Goal: Information Seeking & Learning: Learn about a topic

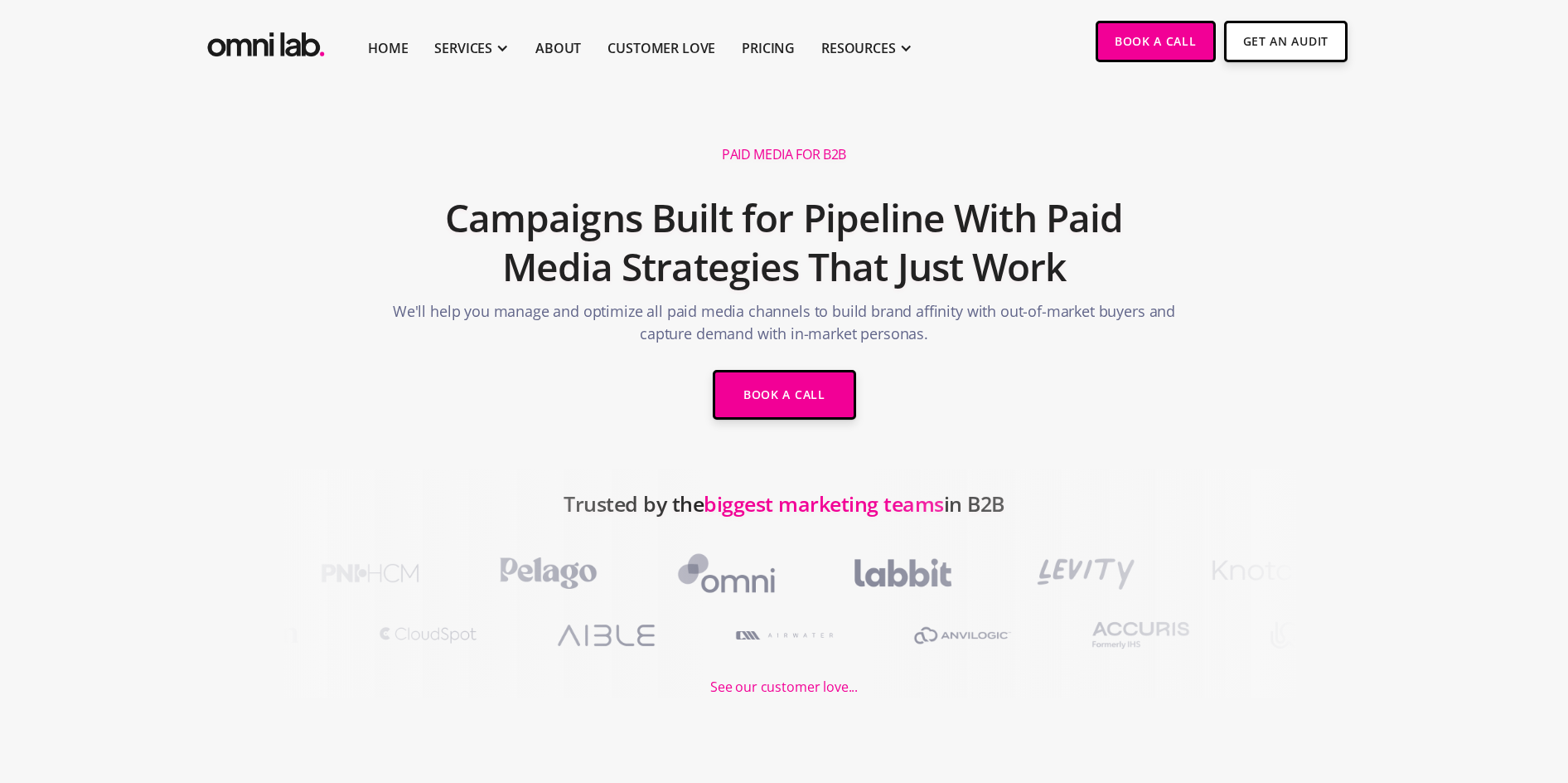
click at [1107, 177] on div "Paid Media for B2B Campaigns Built for Pipeline With Paid Media Strategies That…" at bounding box center [784, 284] width 829 height 304
click at [418, 294] on h2 "Campaigns Built for Pipeline With Paid Media Strategies That Just Work" at bounding box center [784, 243] width 789 height 116
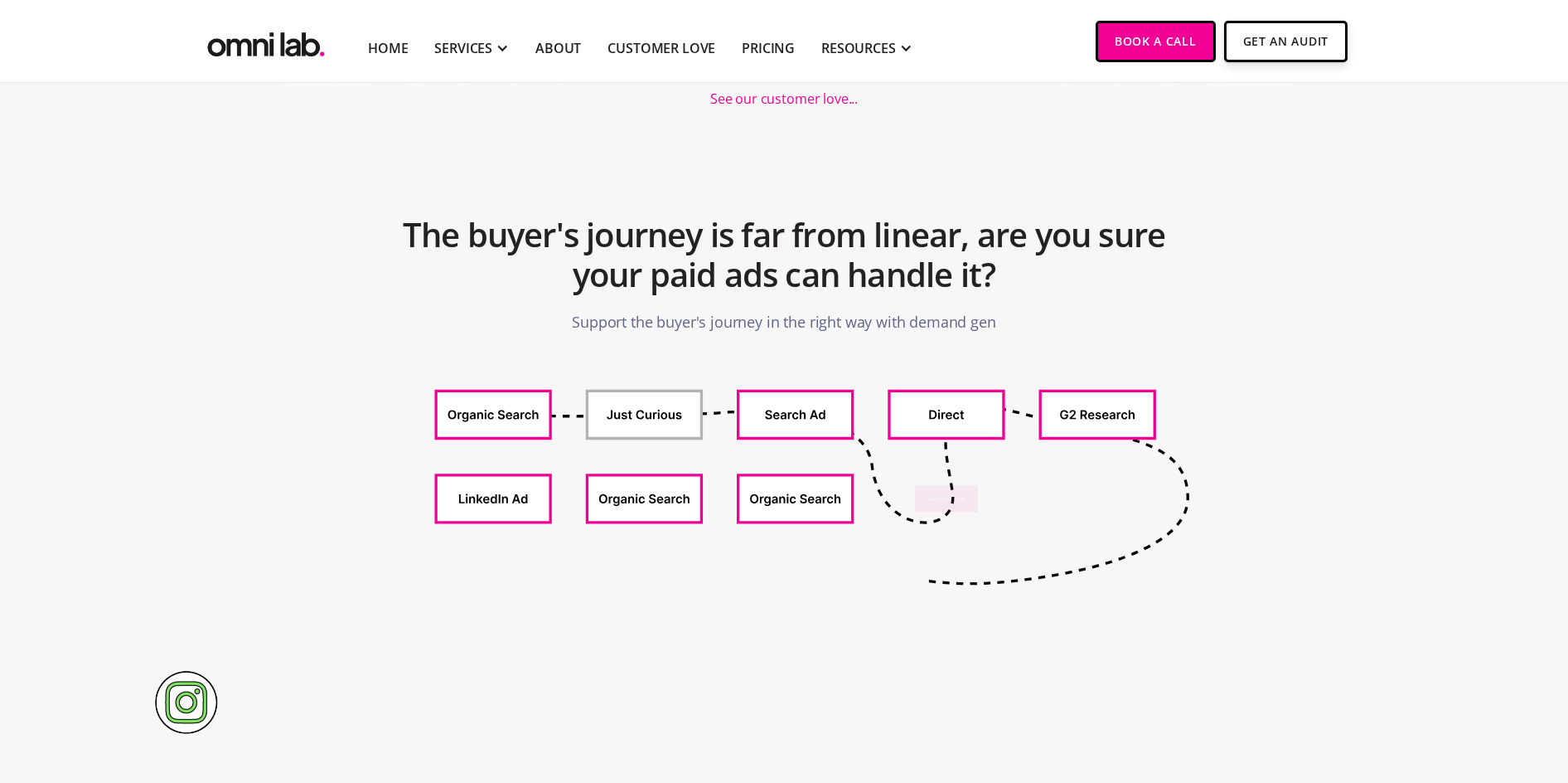
scroll to position [524, 0]
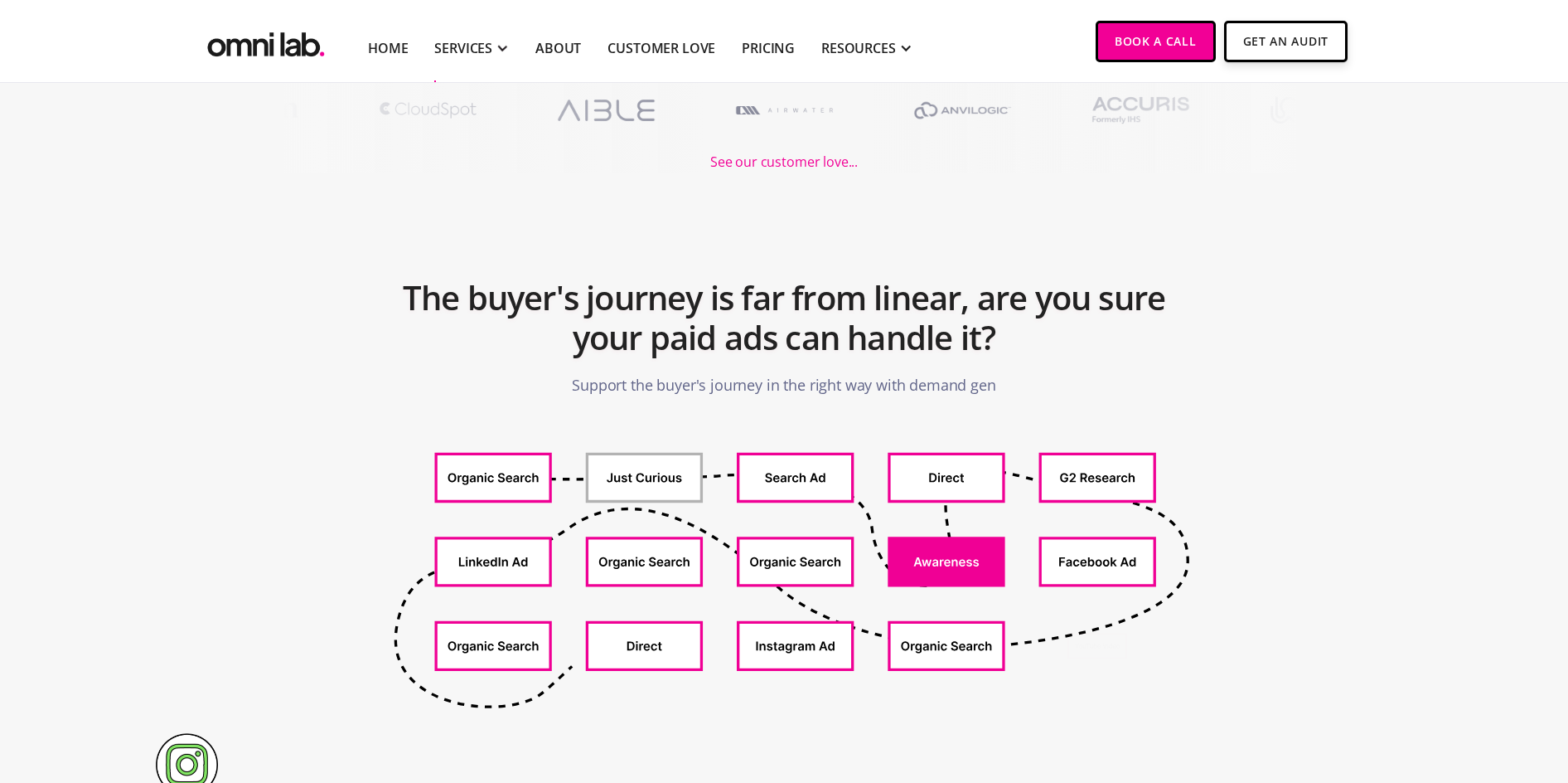
click at [496, 49] on div at bounding box center [502, 47] width 14 height 14
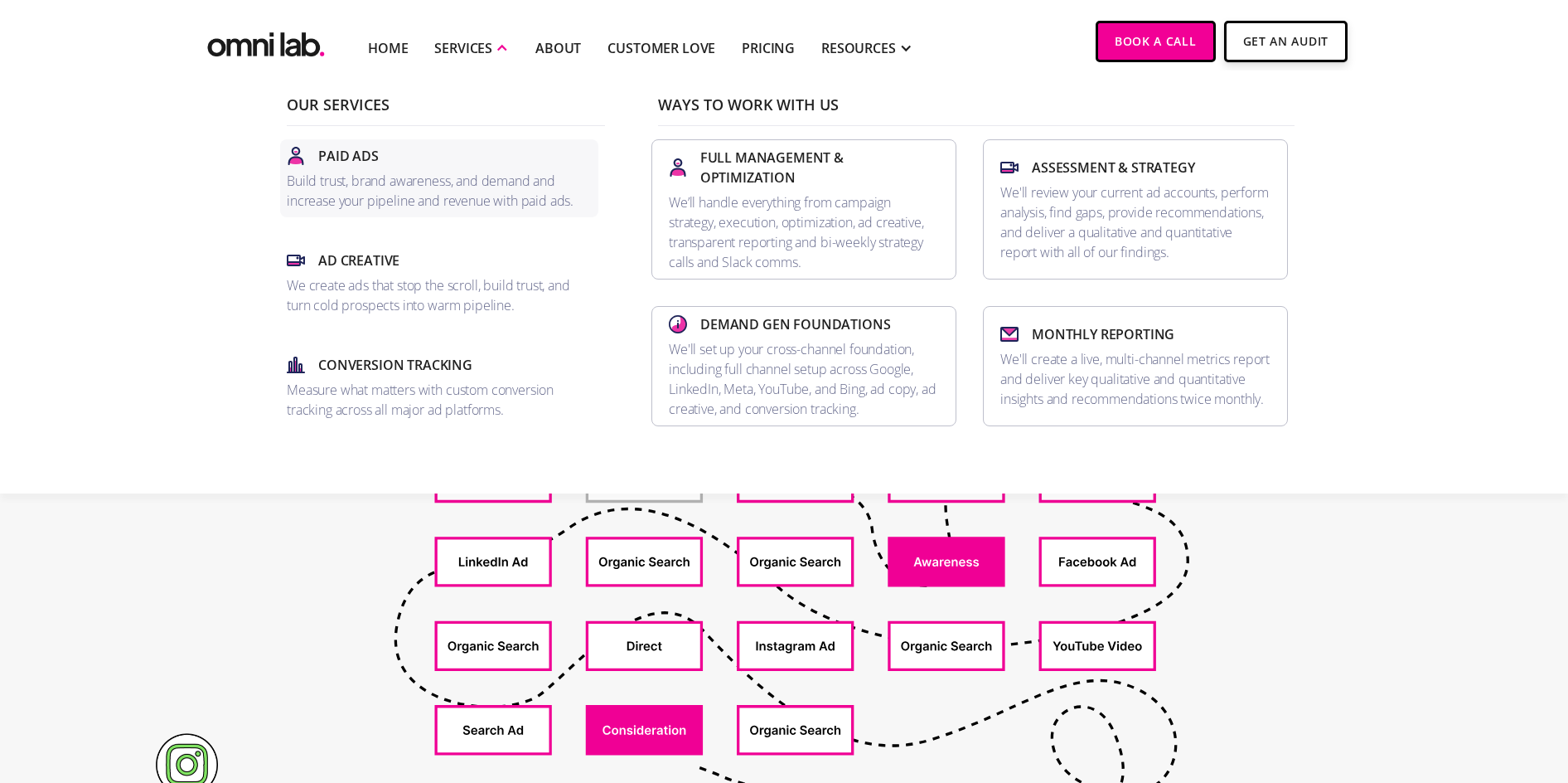
click at [388, 198] on p "Build trust, brand awareness, and demand and increase your pipeline and revenue…" at bounding box center [439, 190] width 305 height 40
click at [897, 342] on p "We'll set up your cross-channel foundation, including full channel setup across…" at bounding box center [804, 379] width 270 height 79
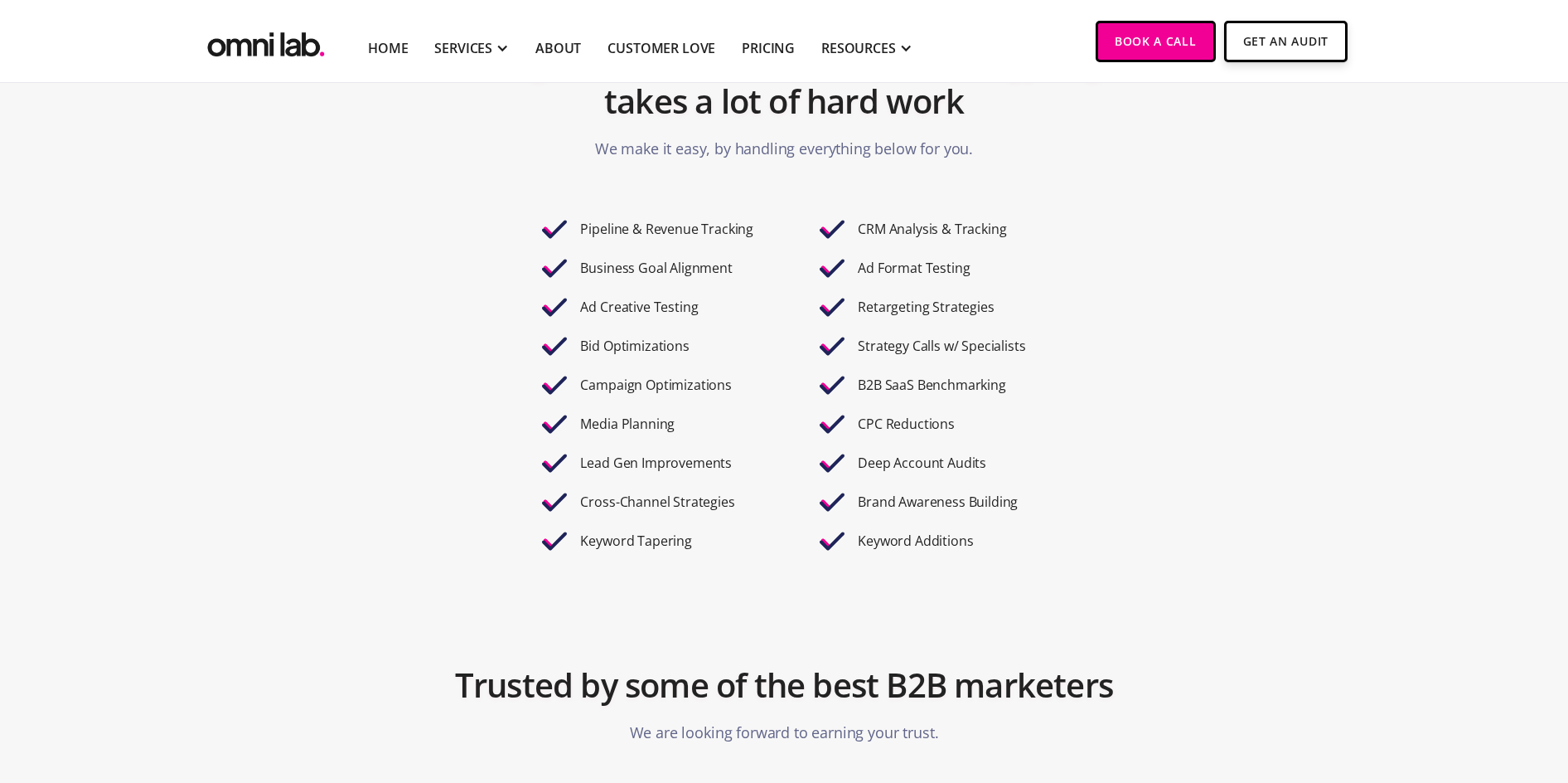
scroll to position [2897, 0]
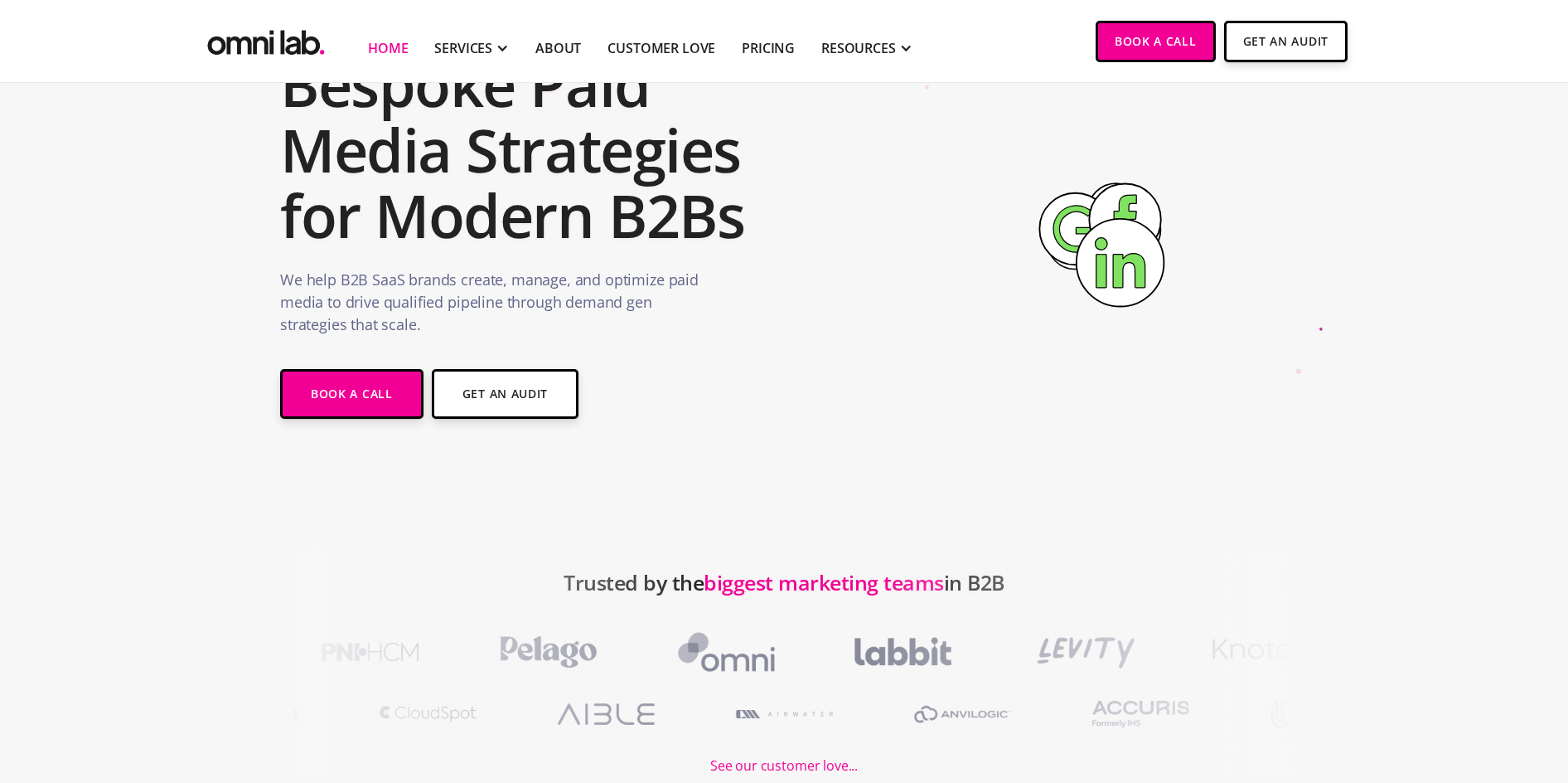
scroll to position [107, 0]
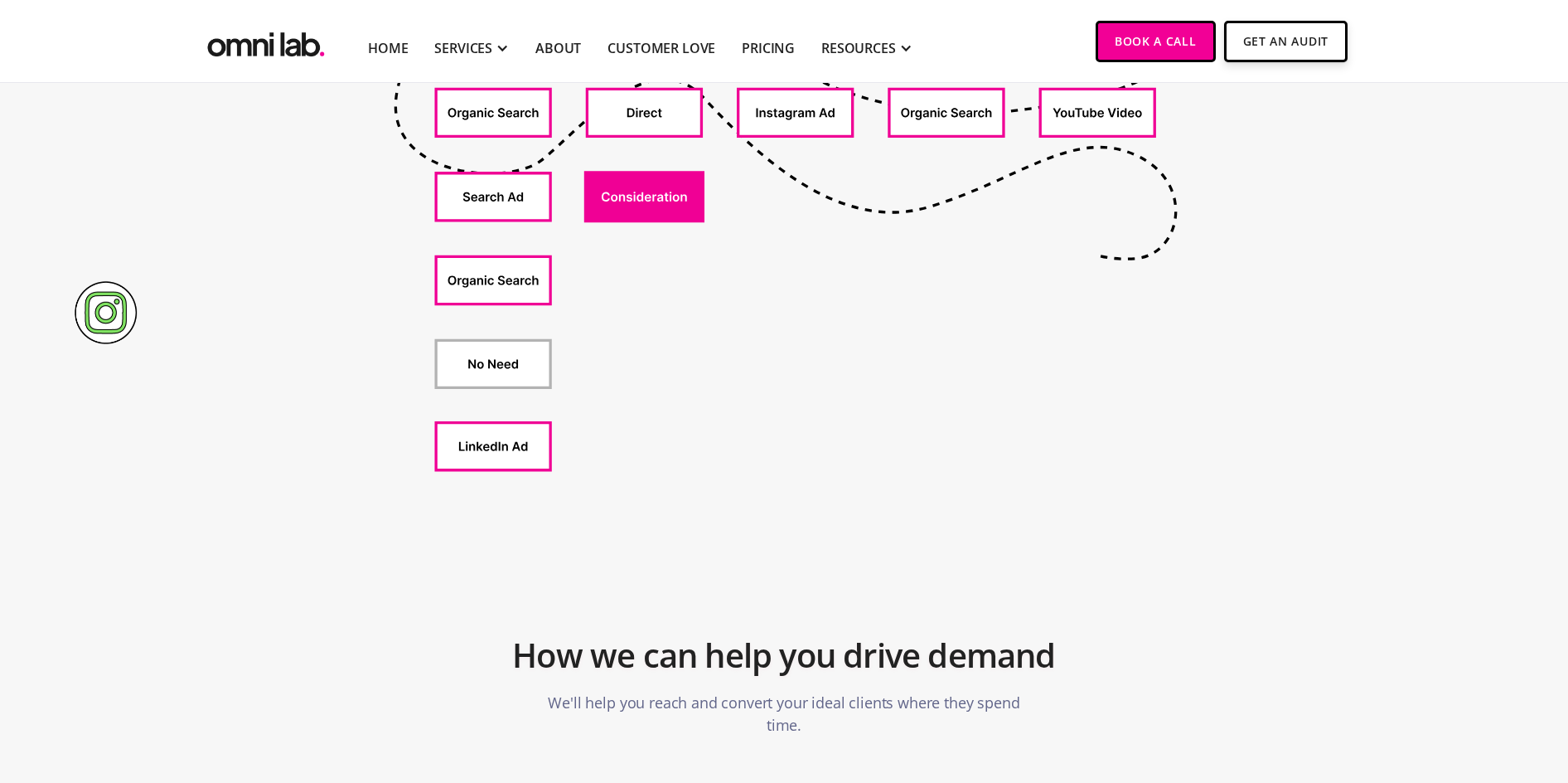
scroll to position [1059, 0]
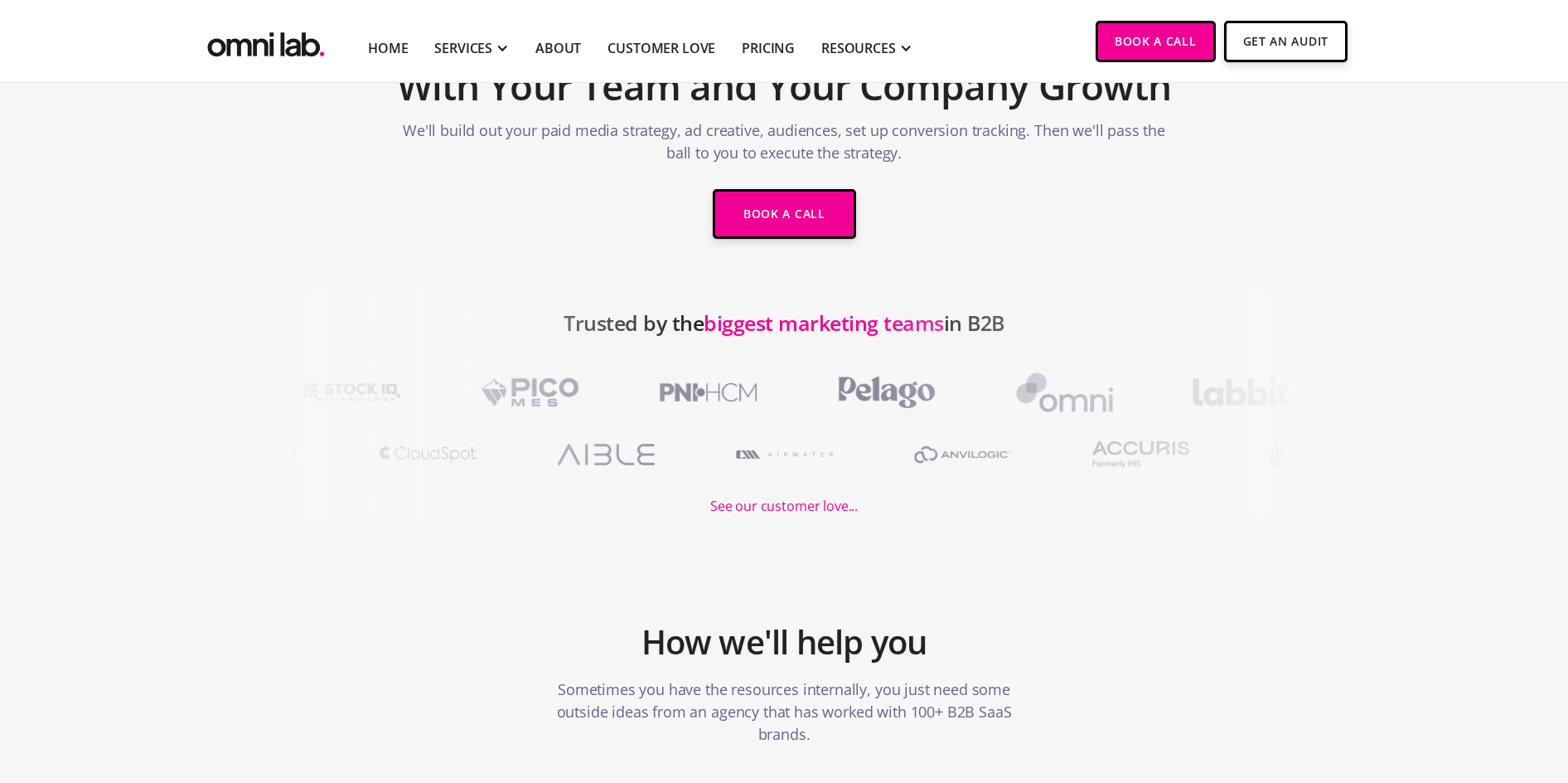
scroll to position [76, 0]
